Goal: Check status: Check status

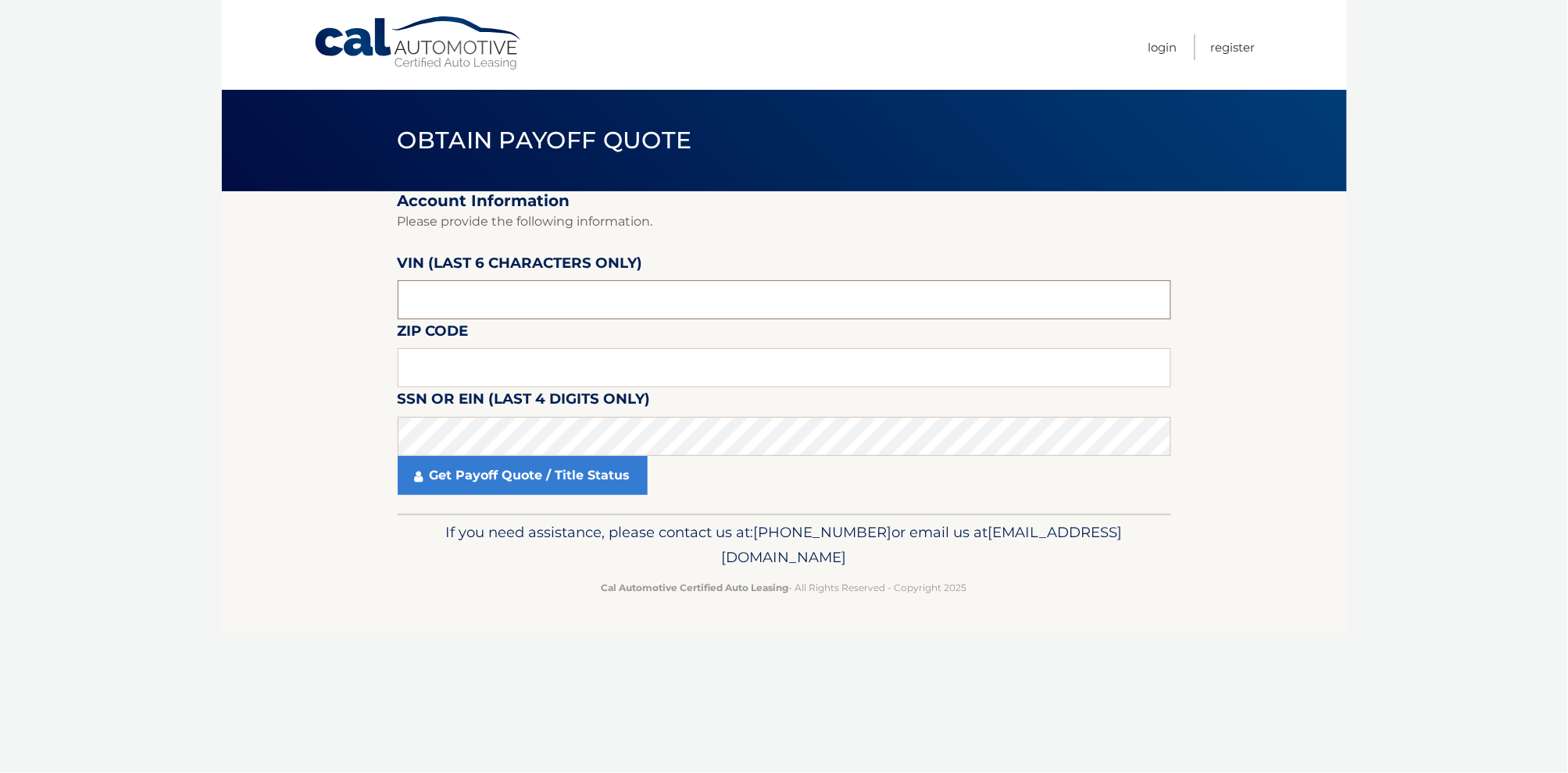
click at [511, 295] on input "text" at bounding box center [784, 300] width 773 height 40
click at [485, 385] on fieldset "Account Information Please provide the following information. [PERSON_NAME] (la…" at bounding box center [784, 352] width 773 height 322
click at [485, 375] on input "text" at bounding box center [784, 368] width 773 height 40
type input "11772"
click at [295, 364] on section "Account Information Please provide the following information. [PERSON_NAME] (la…" at bounding box center [784, 352] width 1125 height 322
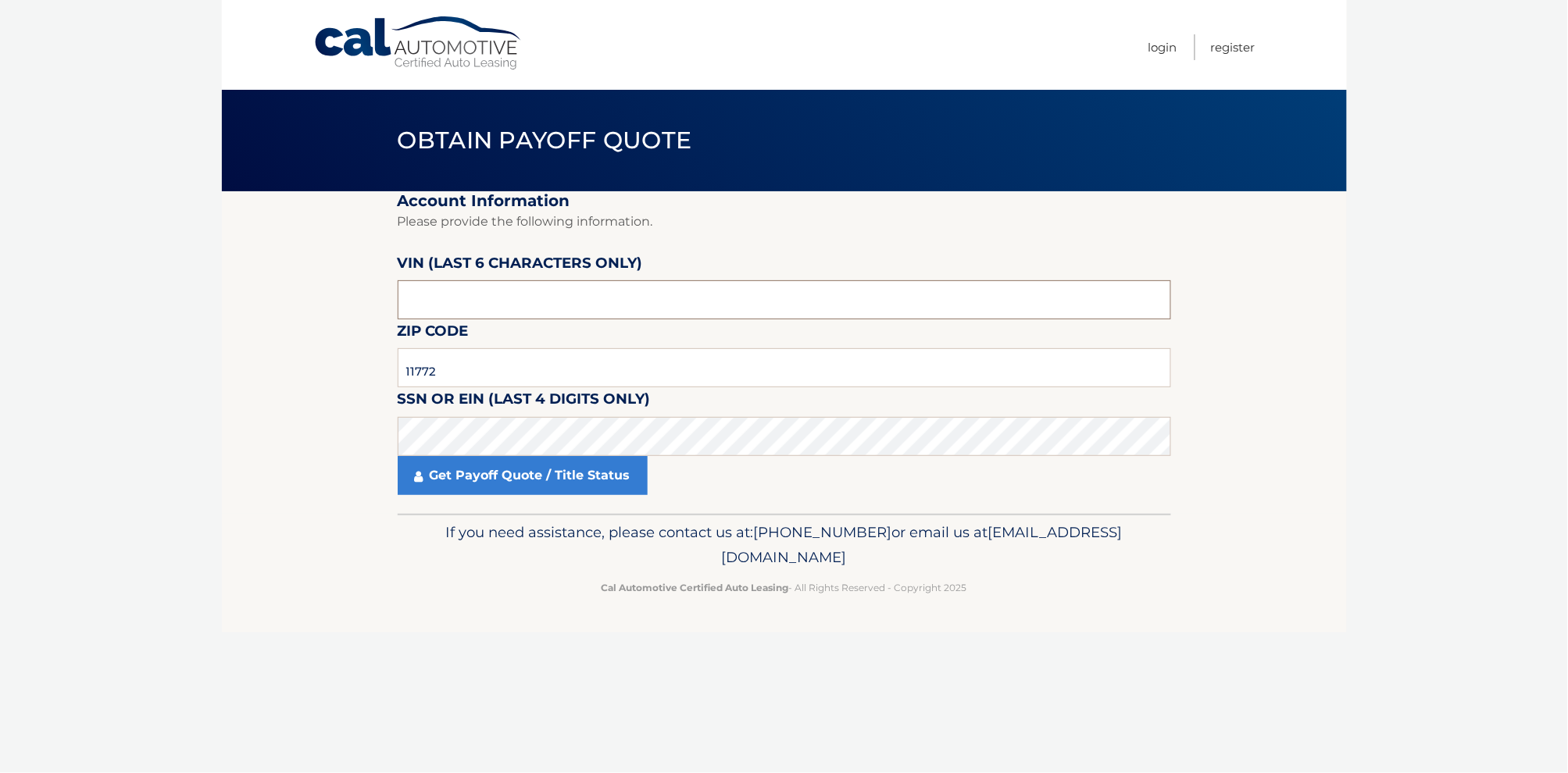
click at [516, 301] on input "text" at bounding box center [784, 300] width 773 height 40
type input "428649"
click at [564, 474] on link "Get Payoff Quote / Title Status" at bounding box center [523, 476] width 250 height 40
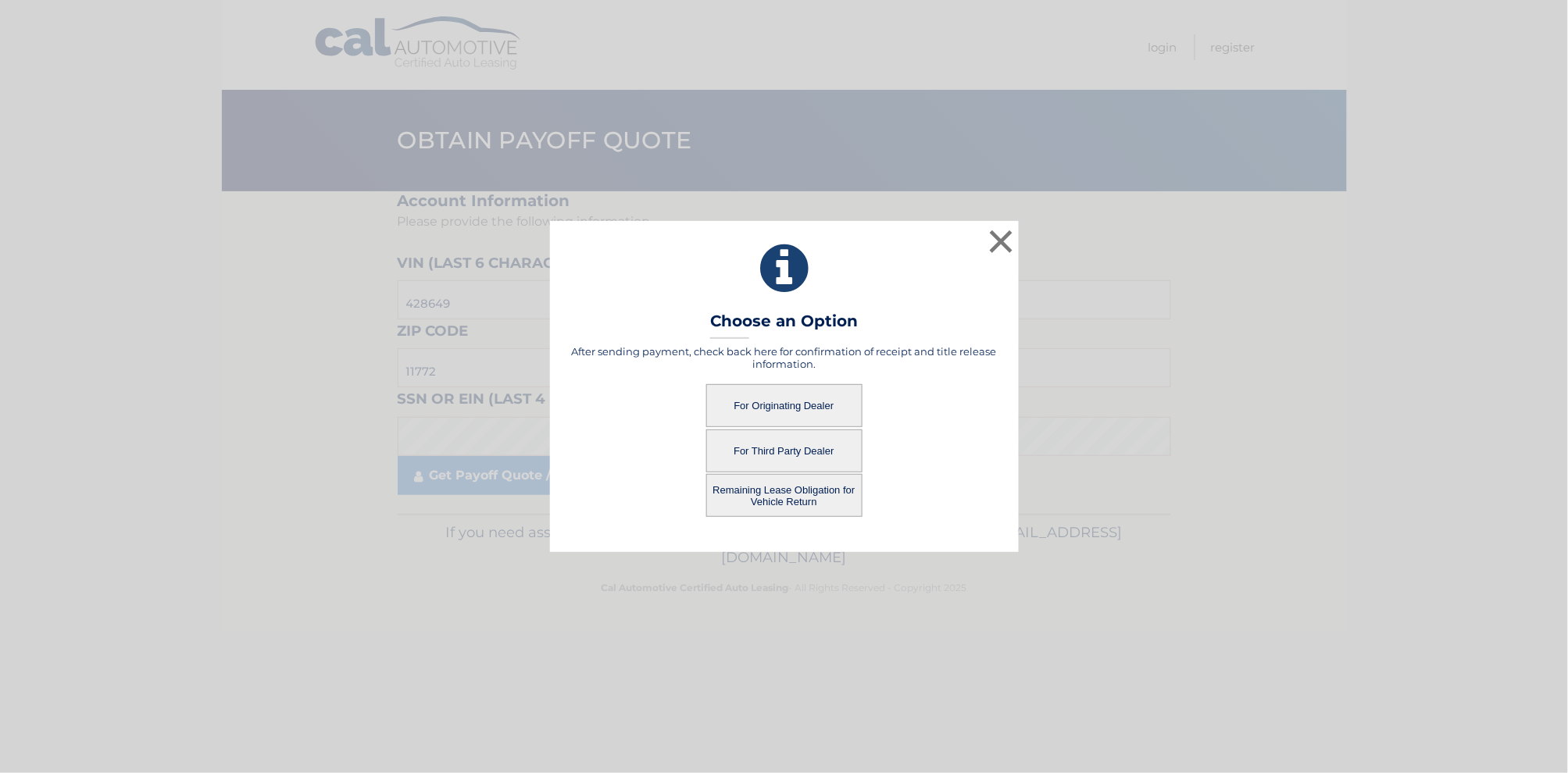
click at [791, 407] on button "For Originating Dealer" at bounding box center [784, 406] width 156 height 43
click at [787, 411] on button "For Originating Dealer" at bounding box center [784, 406] width 156 height 43
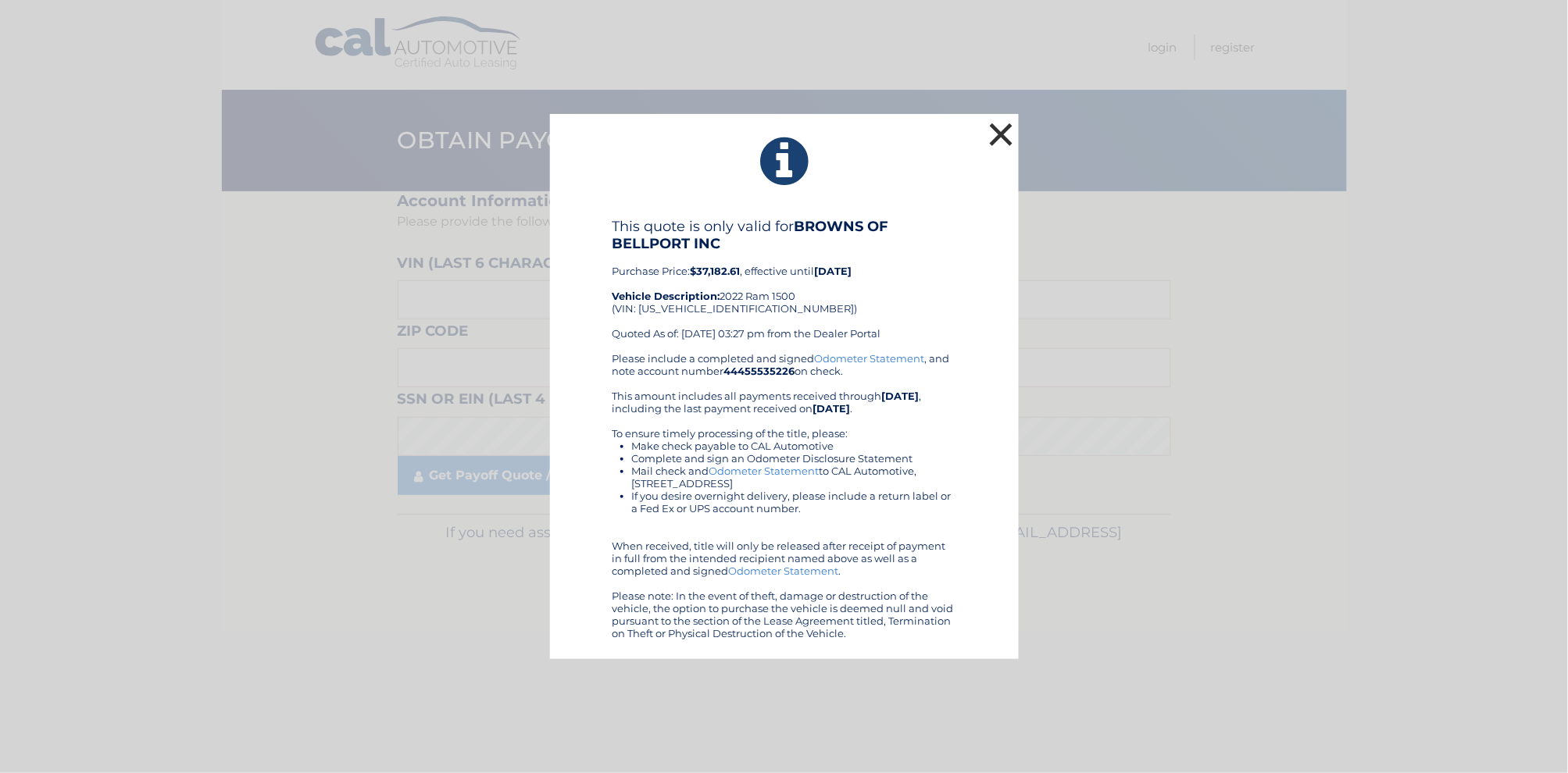
click at [1000, 141] on button "×" at bounding box center [1001, 134] width 31 height 31
